Goal: Book appointment/travel/reservation

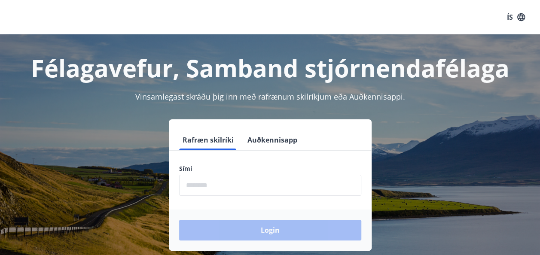
click at [207, 184] on input "phone" at bounding box center [270, 185] width 182 height 21
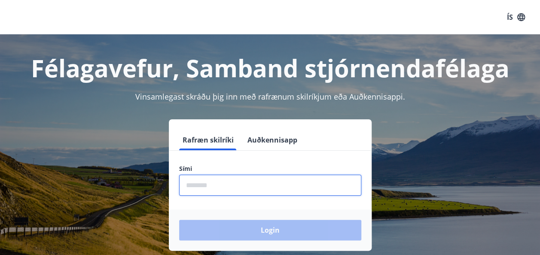
type input "********"
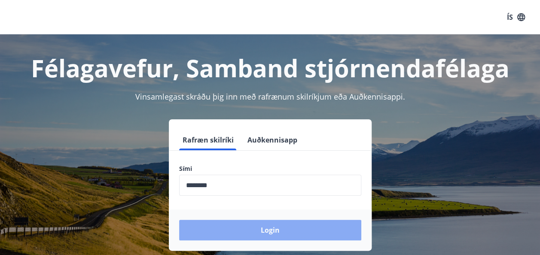
click at [261, 231] on button "Login" at bounding box center [270, 230] width 182 height 21
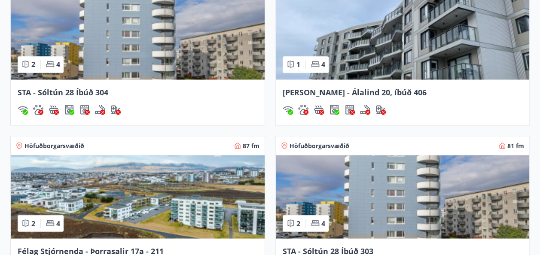
scroll to position [774, 0]
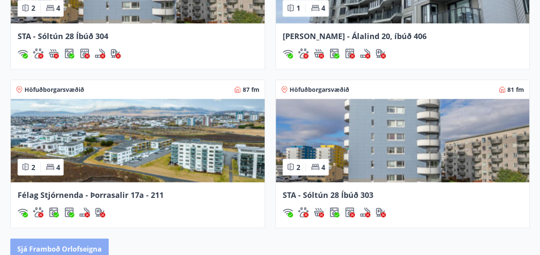
click at [86, 245] on button "Sjá framboð orlofseigna" at bounding box center [59, 249] width 98 height 21
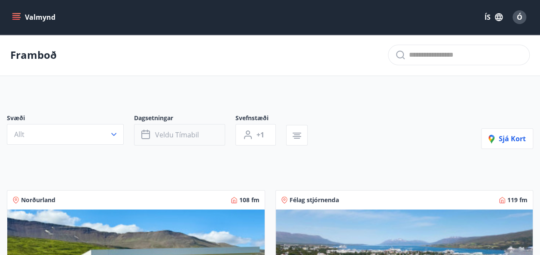
click at [189, 134] on span "Veldu tímabil" at bounding box center [177, 134] width 44 height 9
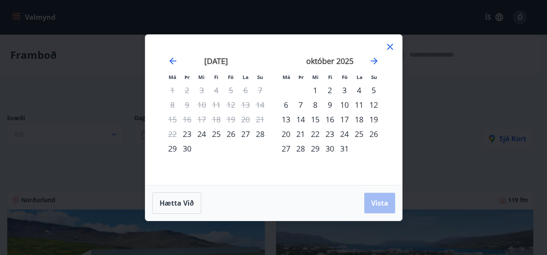
click at [346, 108] on div "10" at bounding box center [344, 105] width 15 height 15
click at [359, 106] on div "11" at bounding box center [359, 105] width 15 height 15
click at [377, 204] on span "Vista" at bounding box center [379, 203] width 17 height 9
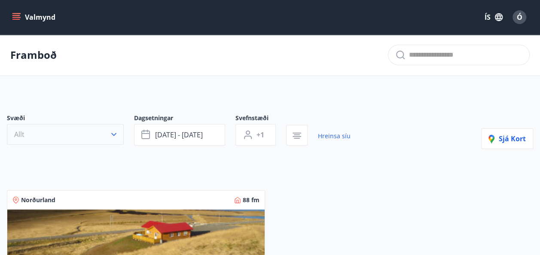
click at [59, 135] on button "Allt" at bounding box center [65, 134] width 117 height 21
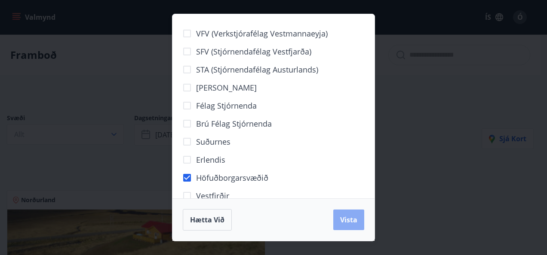
click at [349, 214] on button "Vista" at bounding box center [348, 220] width 31 height 21
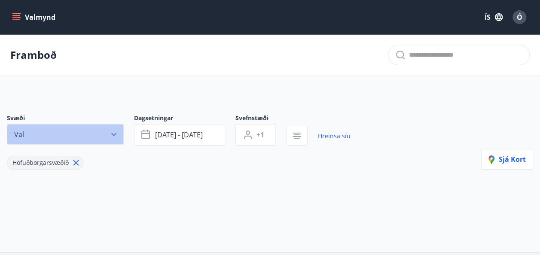
click at [118, 134] on icon "button" at bounding box center [114, 134] width 9 height 9
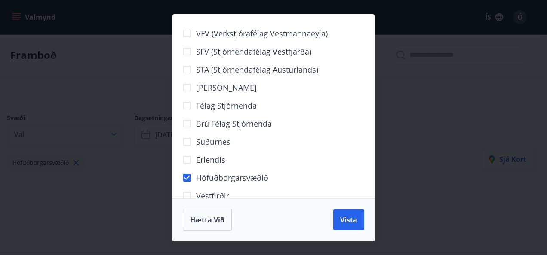
click at [118, 134] on div "VFV (Verkstjórafélag Vestmannaeyja) SFV (Stjórnendafélag Vestfjarða) STA (Stjór…" at bounding box center [273, 127] width 547 height 255
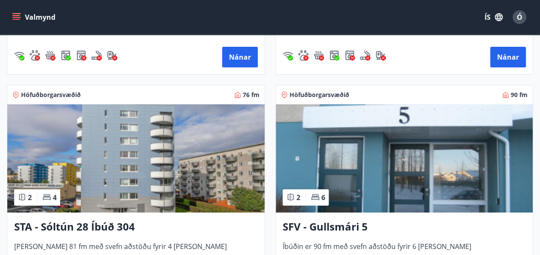
scroll to position [1505, 0]
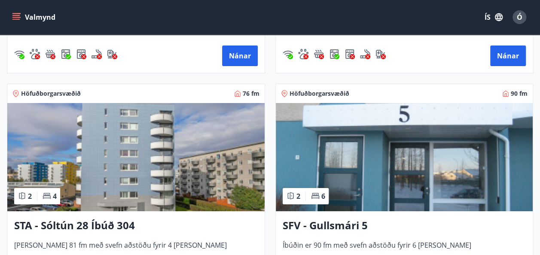
click at [148, 160] on img at bounding box center [135, 157] width 257 height 108
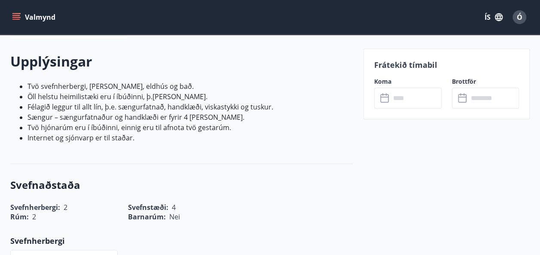
scroll to position [258, 0]
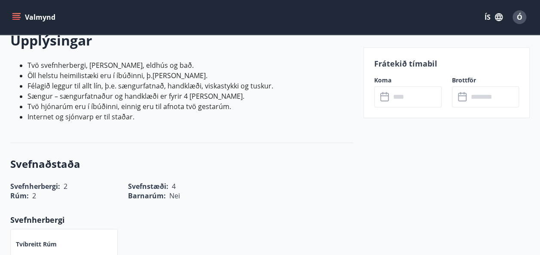
click at [395, 104] on input "text" at bounding box center [416, 96] width 51 height 21
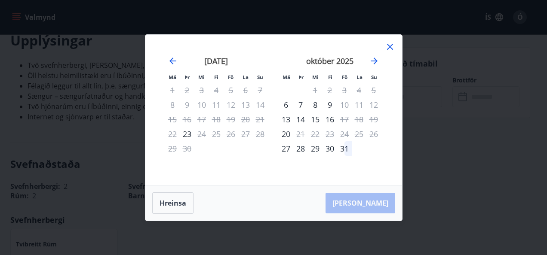
click at [392, 45] on icon at bounding box center [390, 47] width 6 height 6
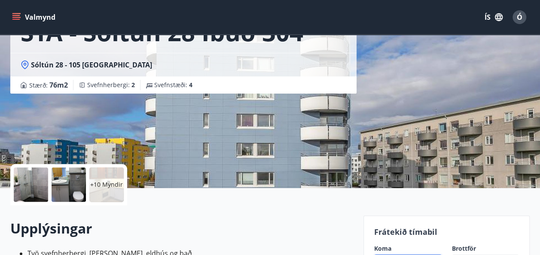
scroll to position [43, 0]
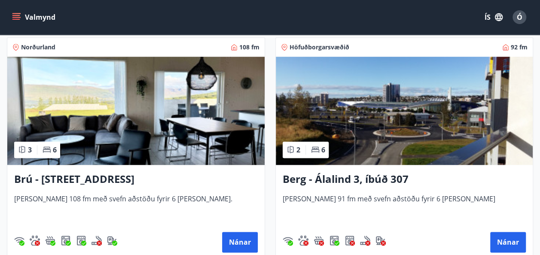
scroll to position [387, 0]
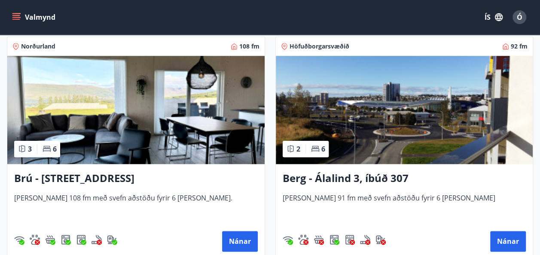
click at [353, 142] on img at bounding box center [404, 110] width 257 height 108
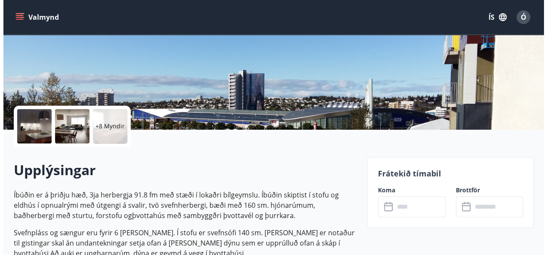
scroll to position [129, 0]
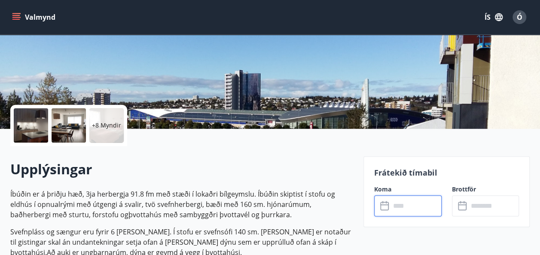
click at [405, 205] on input "text" at bounding box center [416, 206] width 51 height 21
